Goal: Information Seeking & Learning: Understand process/instructions

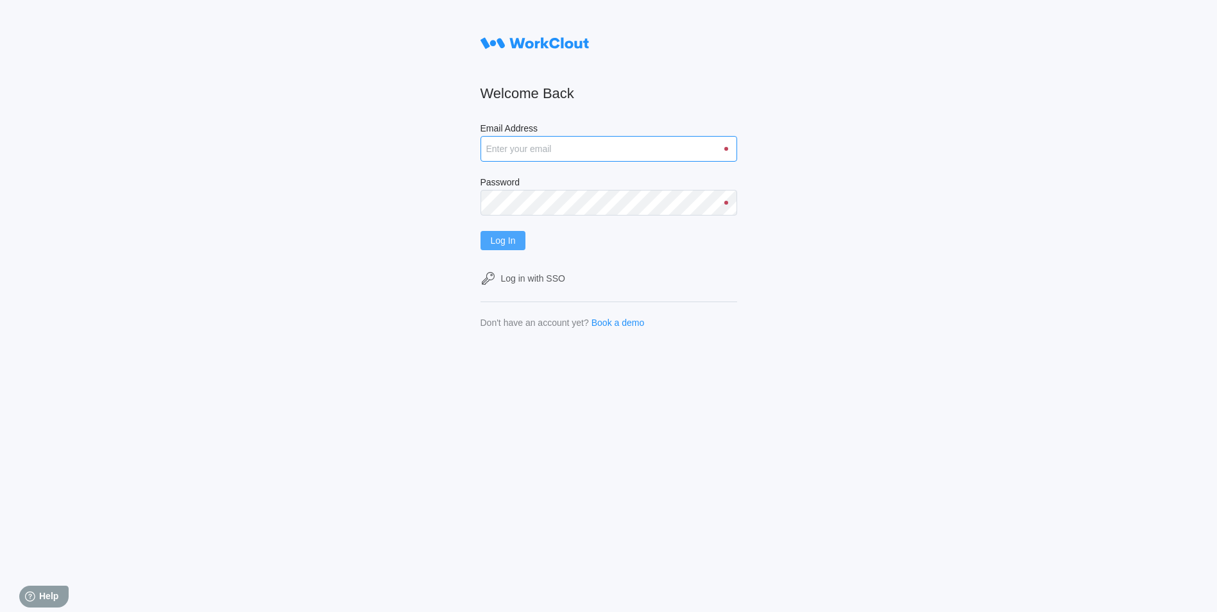
type input "dknights@simcona.com"
click at [501, 243] on span "Log In" at bounding box center [503, 240] width 25 height 9
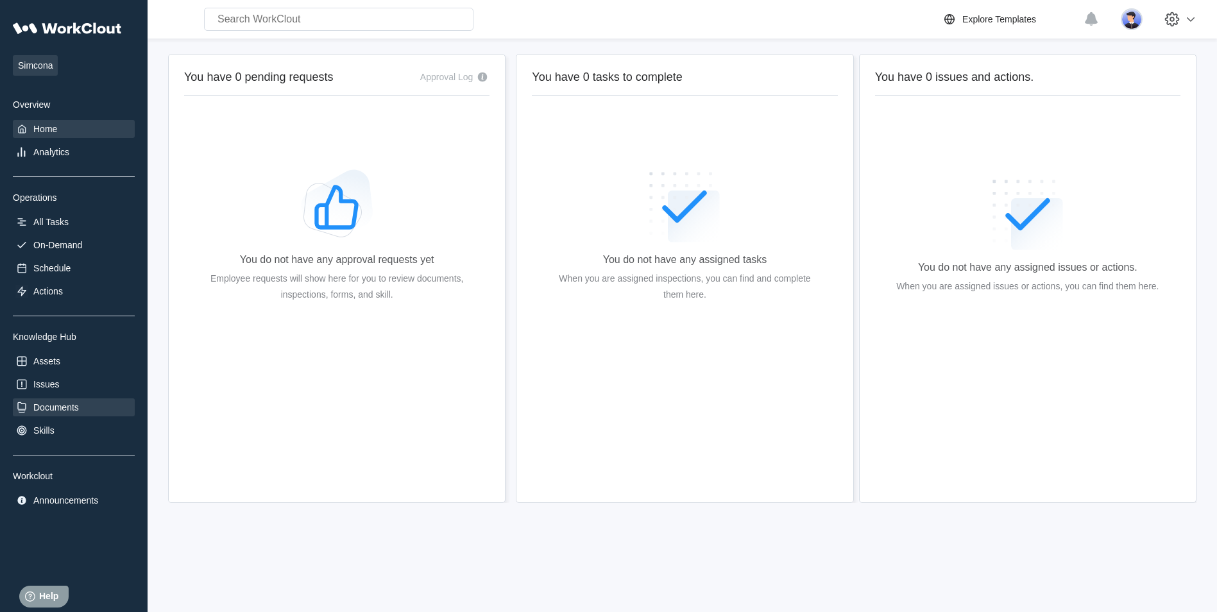
click at [58, 399] on div "Documents" at bounding box center [74, 407] width 122 height 18
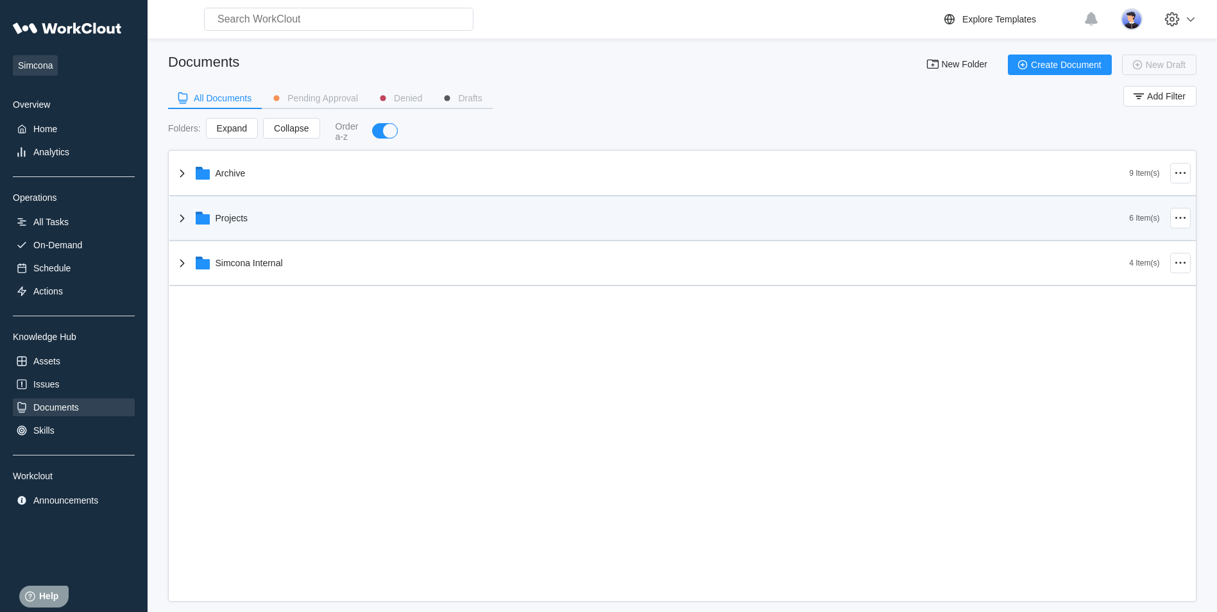
click at [233, 216] on div "Projects" at bounding box center [232, 218] width 33 height 10
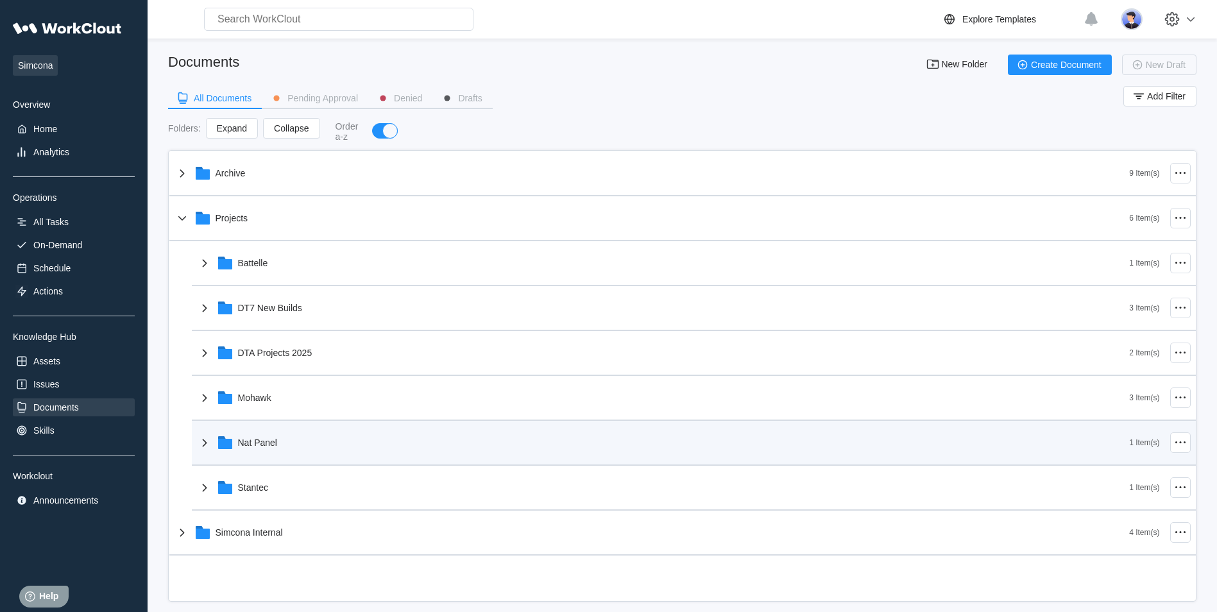
click at [258, 445] on div "Nat Panel" at bounding box center [257, 443] width 39 height 10
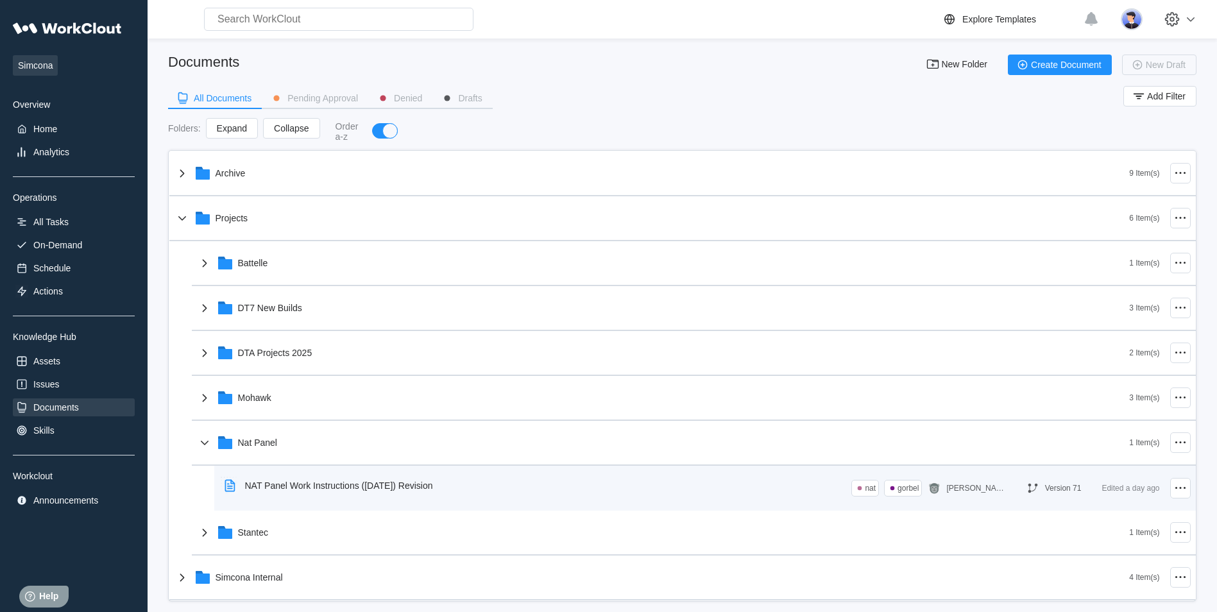
click at [287, 482] on div "NAT Panel Work Instructions ([DATE]) Revision" at bounding box center [339, 486] width 188 height 10
click at [359, 486] on div "NAT Panel Work Instructions ([DATE]) Revision" at bounding box center [339, 486] width 188 height 10
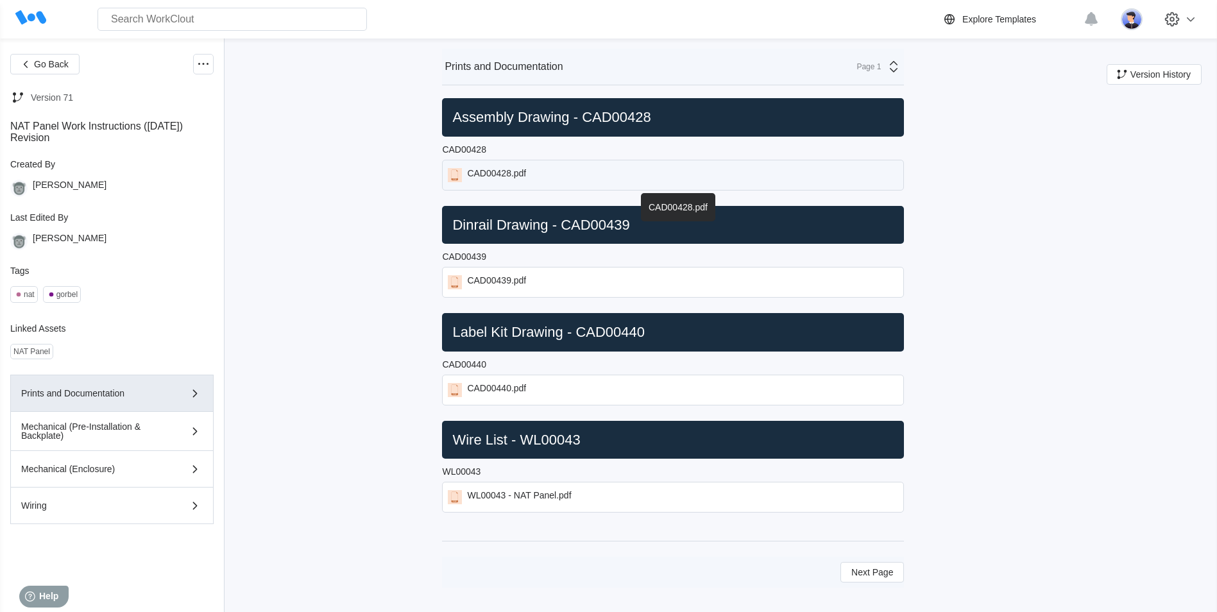
click at [483, 173] on div "CAD00428.pdf" at bounding box center [496, 175] width 59 height 14
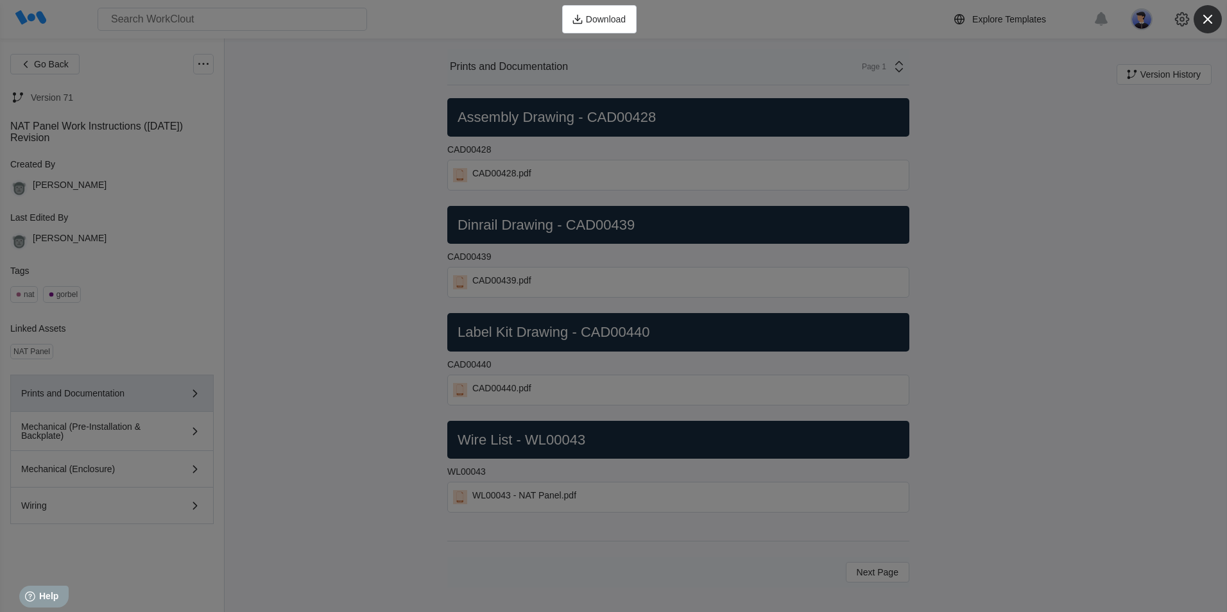
click at [1199, 22] on icon "button" at bounding box center [1208, 19] width 18 height 18
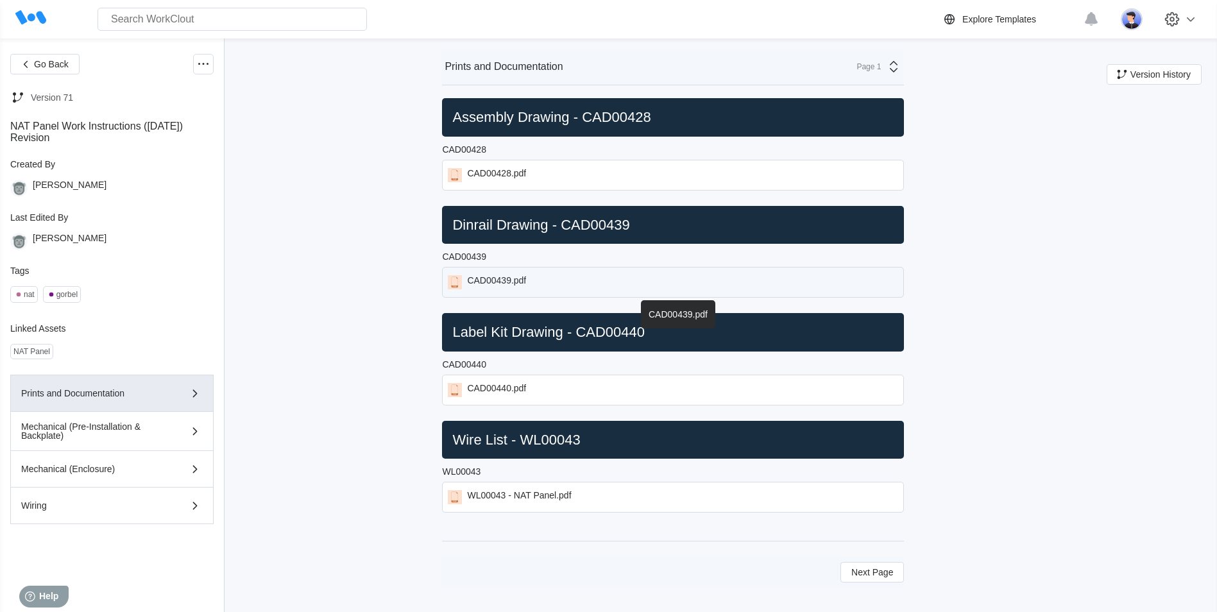
click at [502, 280] on div "CAD00439.pdf" at bounding box center [496, 282] width 59 height 14
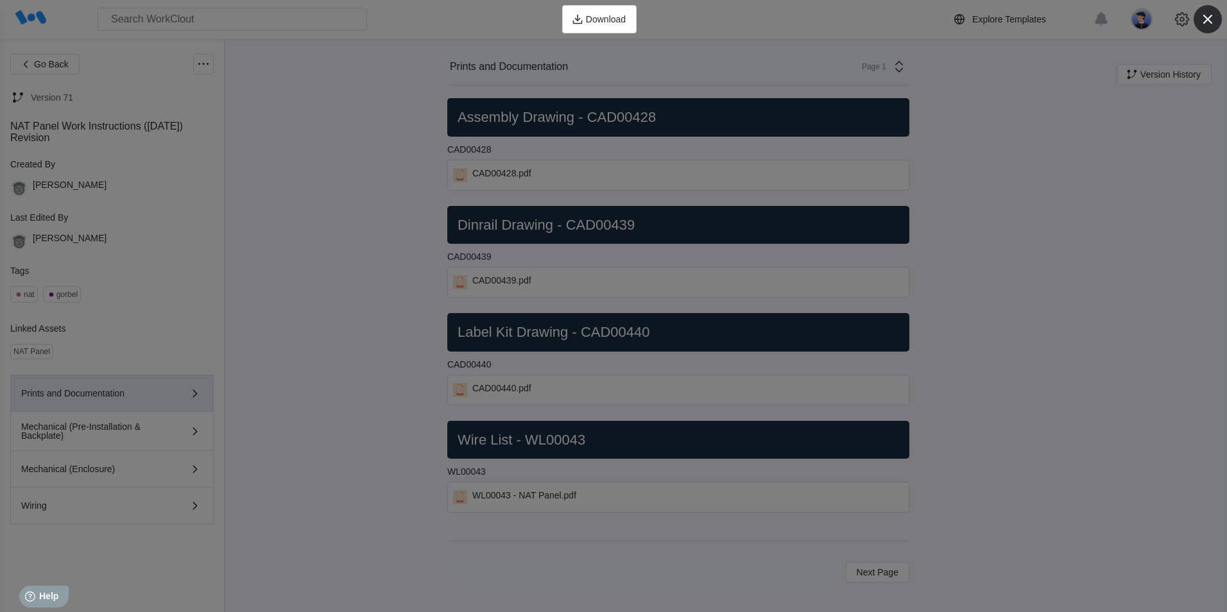
click at [1206, 21] on icon "button" at bounding box center [1207, 19] width 9 height 9
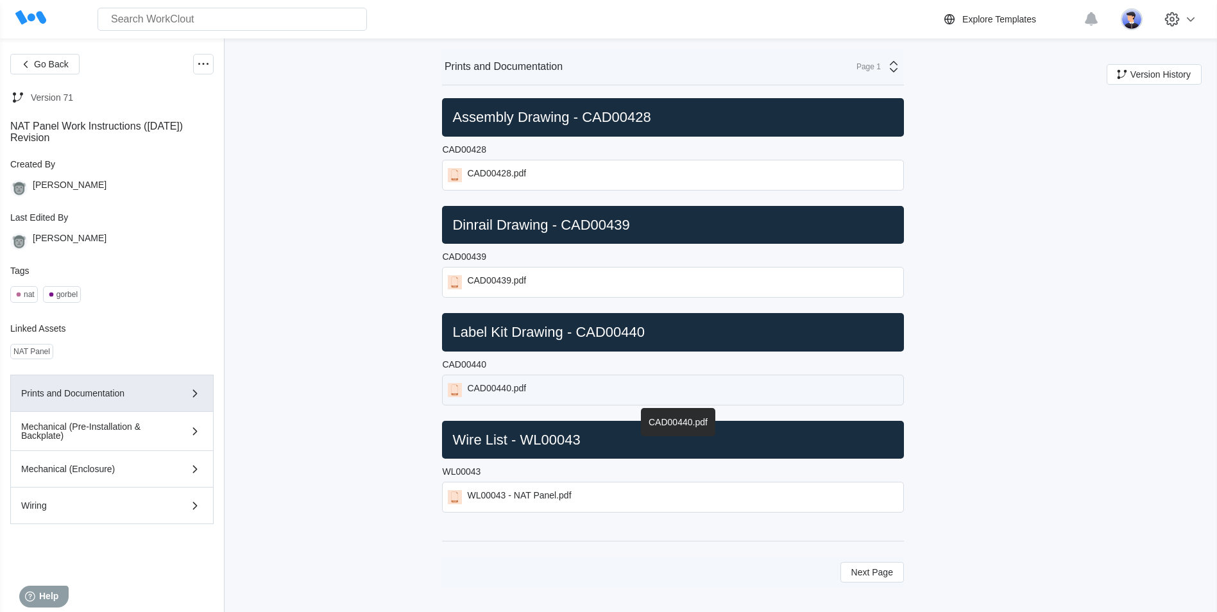
click at [509, 389] on div "CAD00440.pdf" at bounding box center [496, 390] width 59 height 14
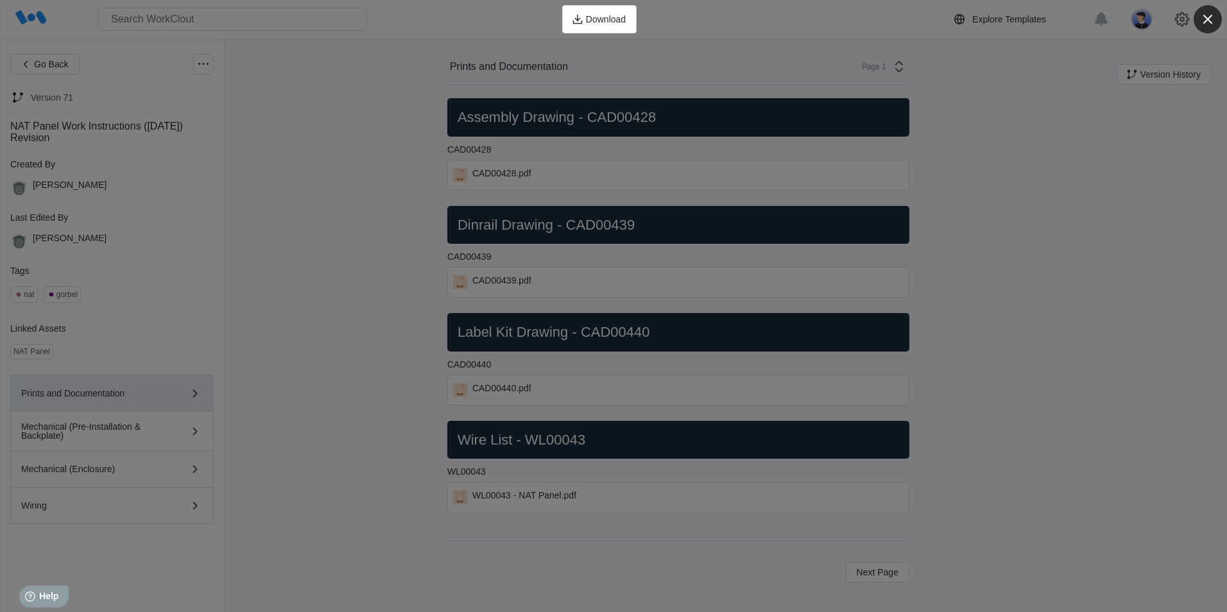
click at [1201, 17] on icon "button" at bounding box center [1208, 19] width 18 height 18
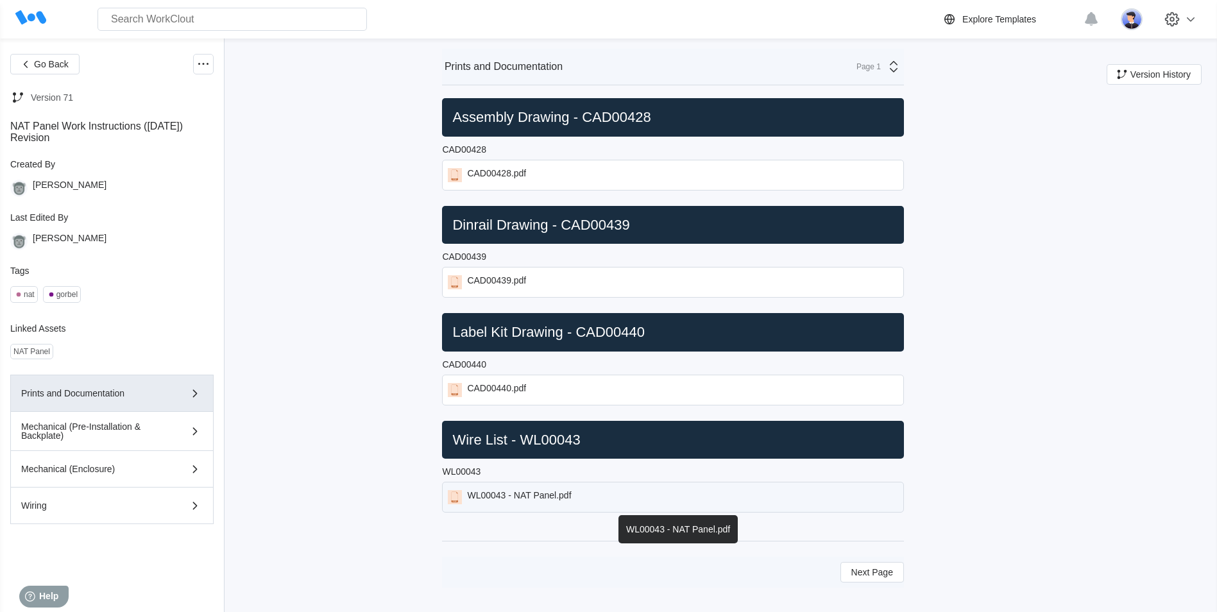
click at [510, 496] on div "WL00043 - NAT Panel.pdf" at bounding box center [519, 497] width 104 height 14
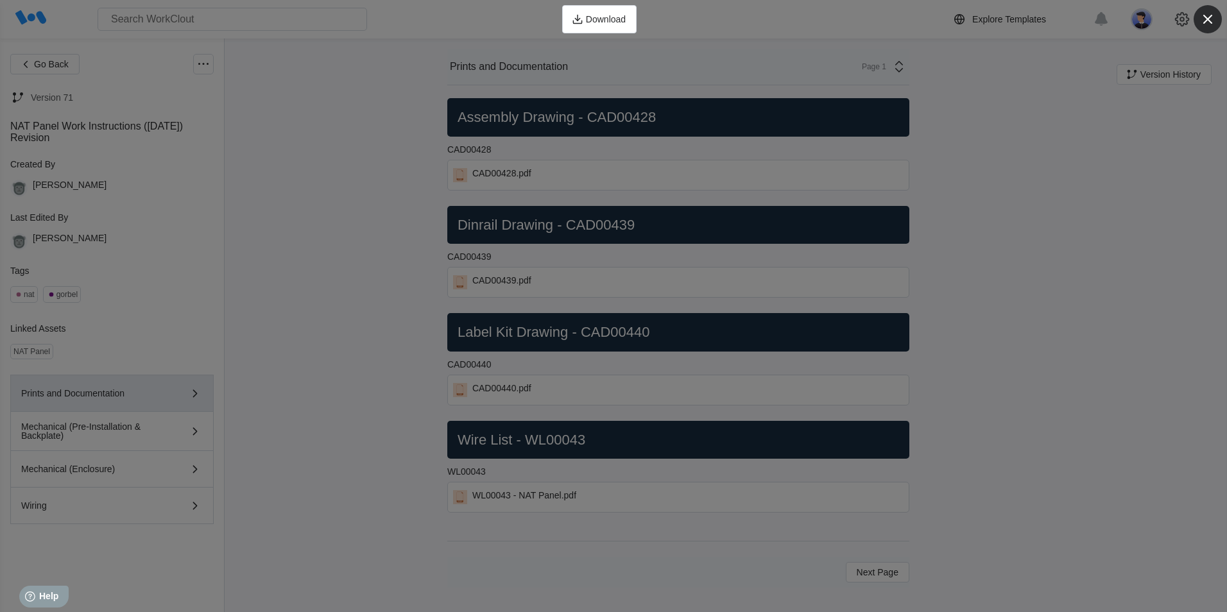
click at [1206, 21] on icon "button" at bounding box center [1207, 19] width 9 height 9
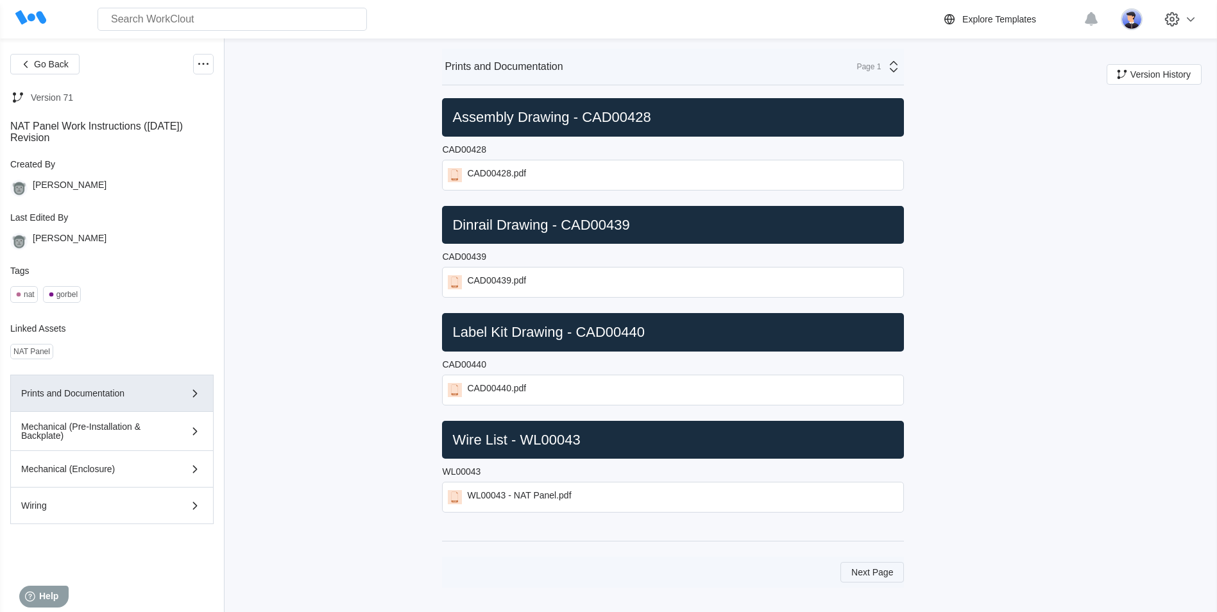
click at [879, 568] on span "Next Page" at bounding box center [872, 572] width 42 height 9
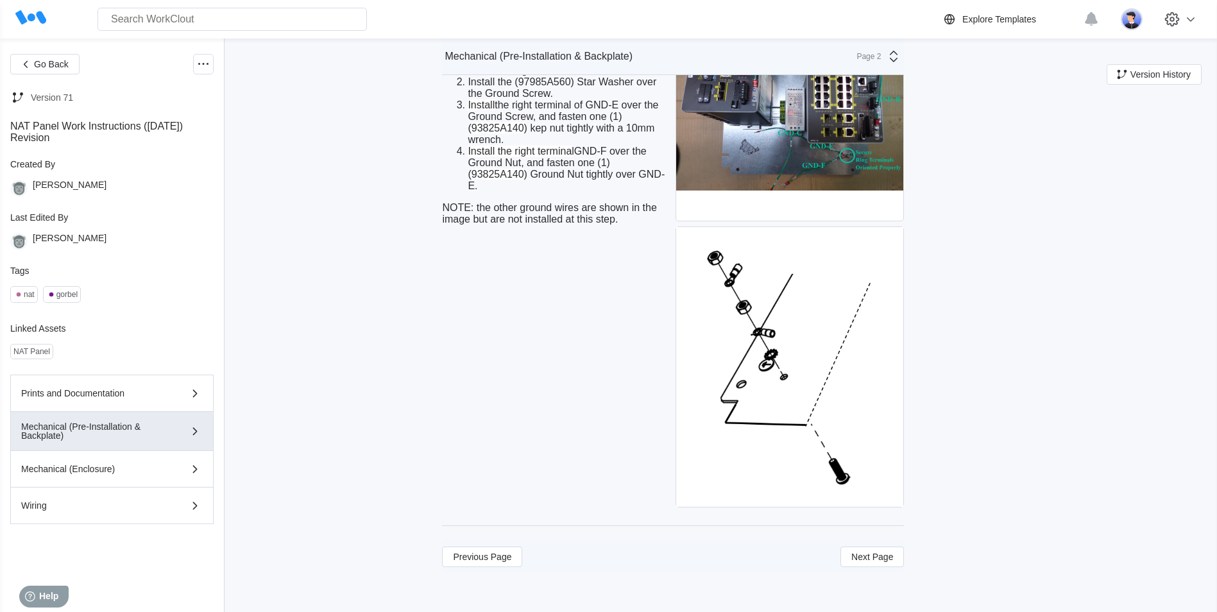
scroll to position [3419, 0]
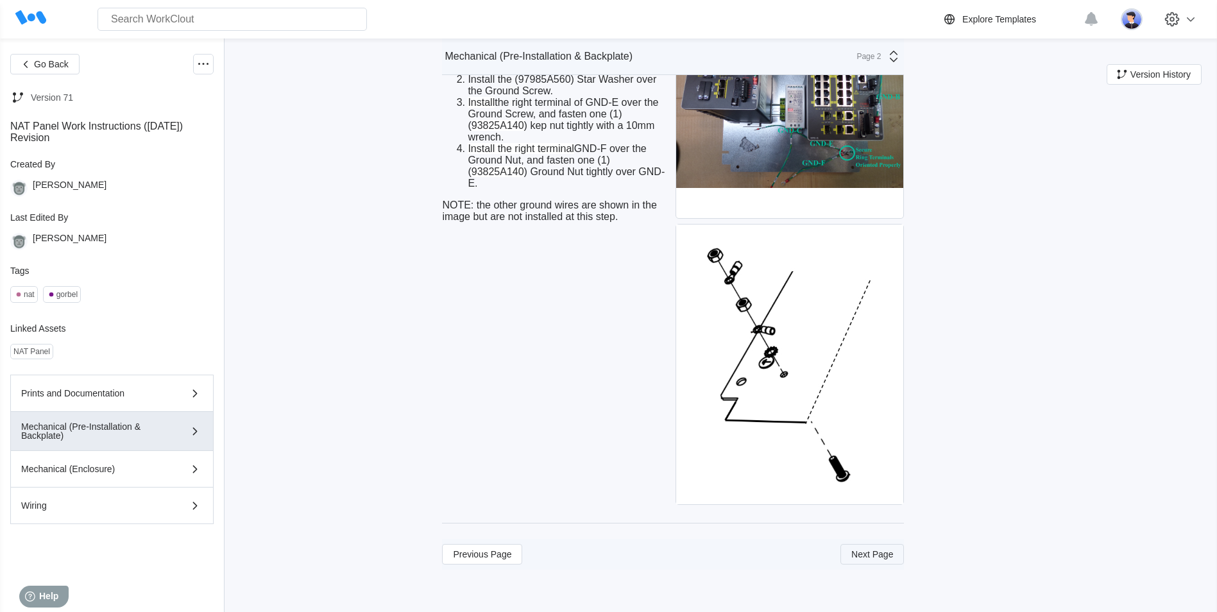
click at [878, 561] on button "Next Page" at bounding box center [873, 554] width 64 height 21
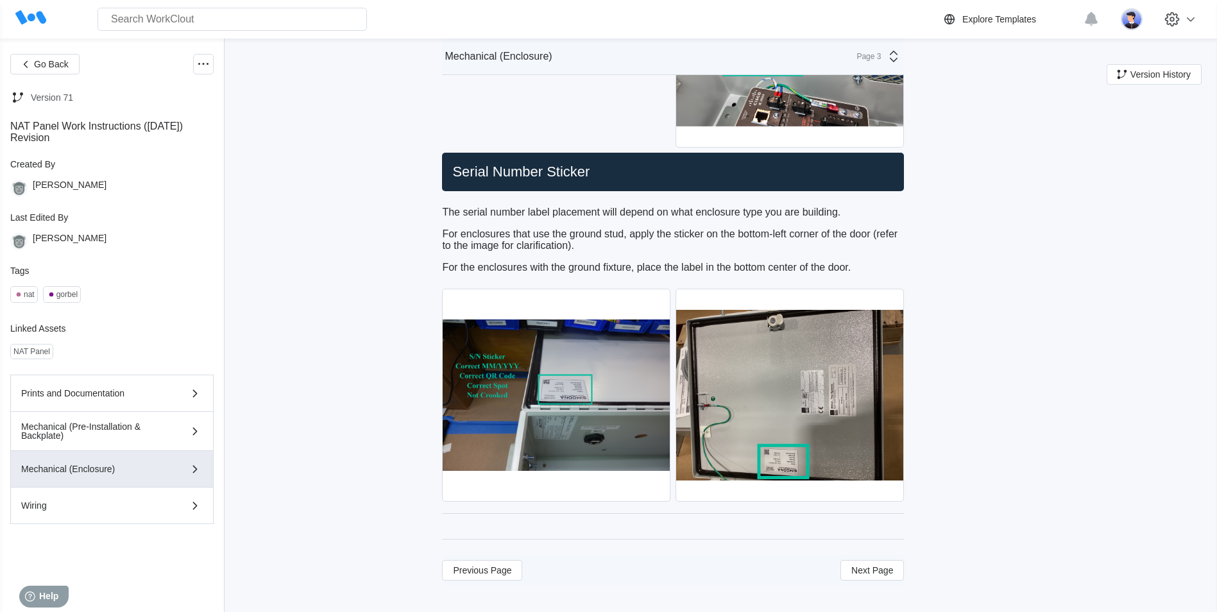
scroll to position [5756, 0]
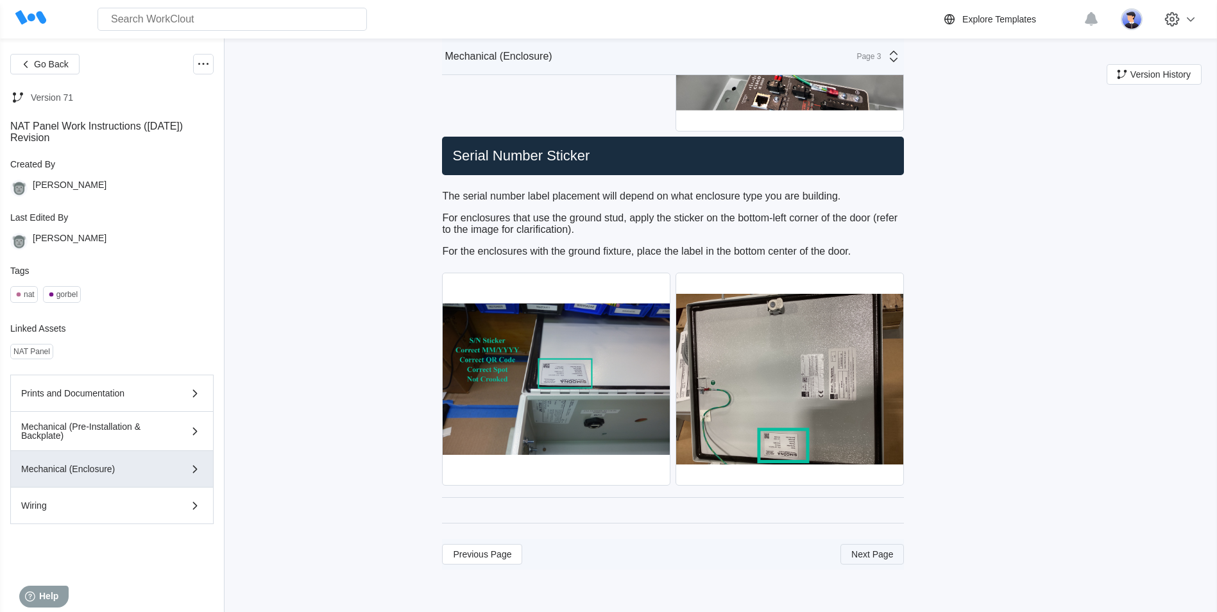
click at [875, 553] on span "Next Page" at bounding box center [872, 554] width 42 height 9
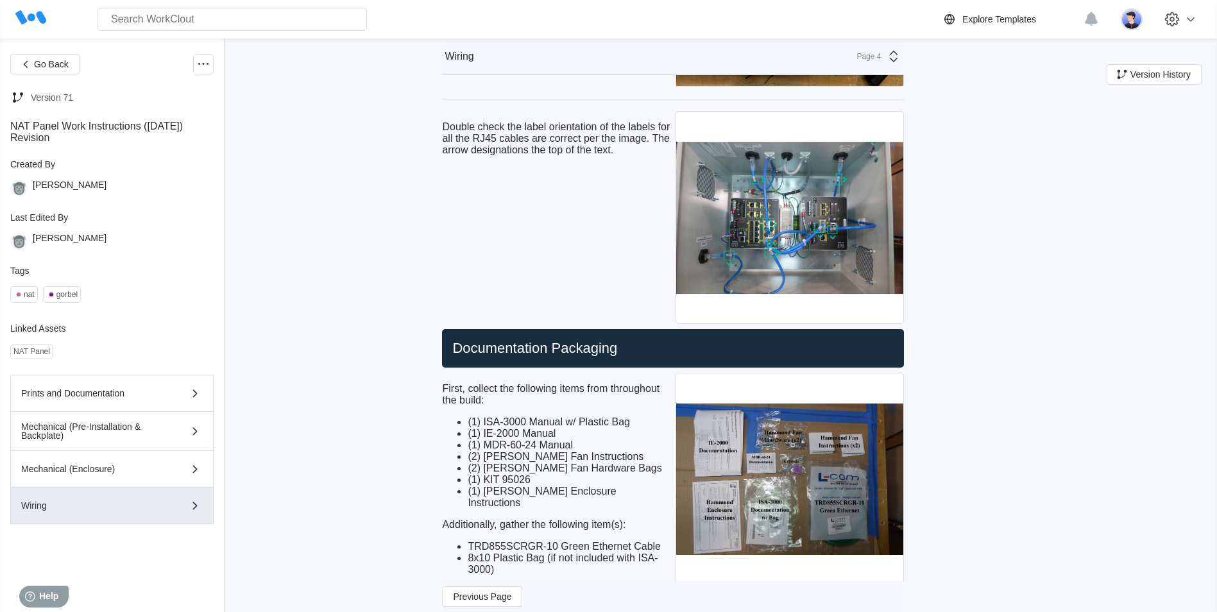
scroll to position [7379, 0]
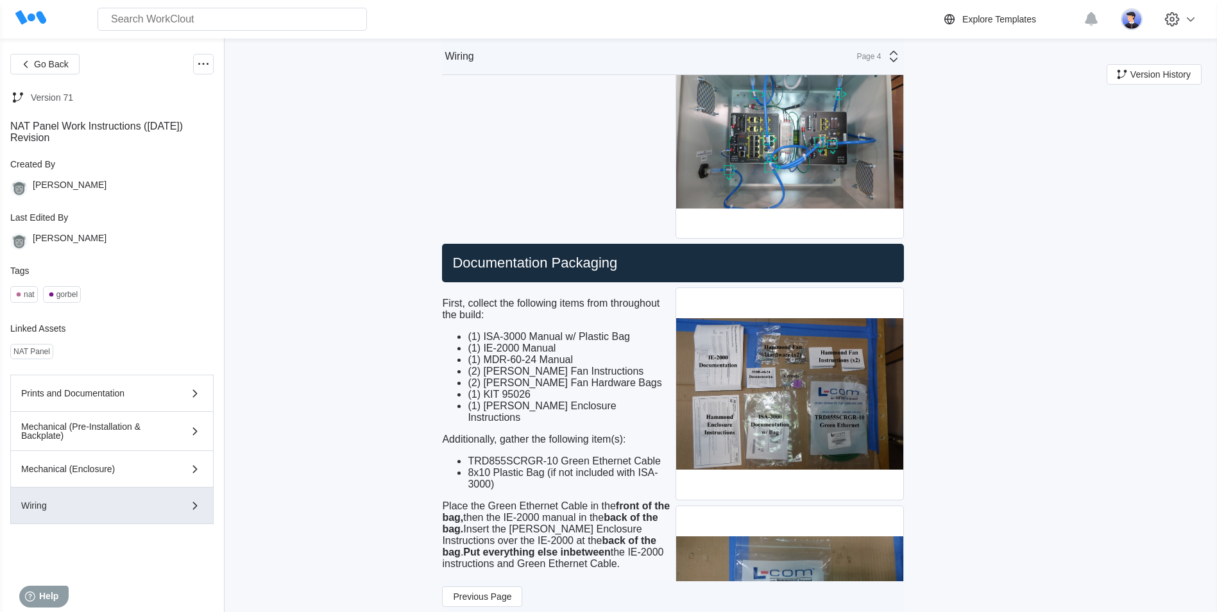
drag, startPoint x: 1048, startPoint y: 150, endPoint x: 1029, endPoint y: 81, distance: 70.7
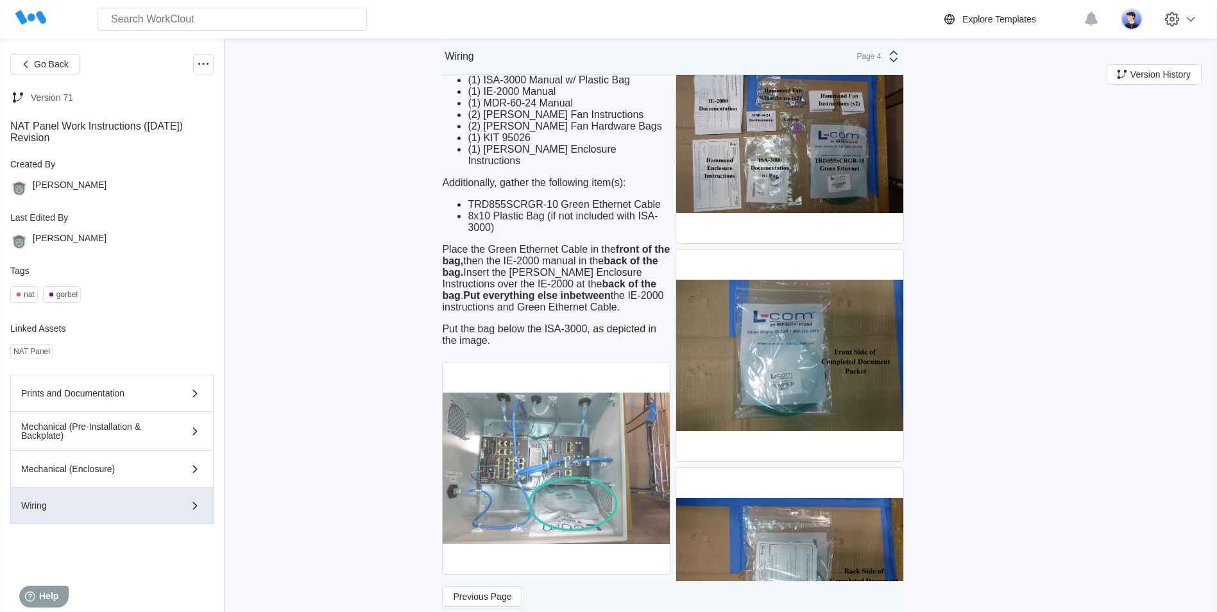
scroll to position [7834, 0]
